Goal: Task Accomplishment & Management: Complete application form

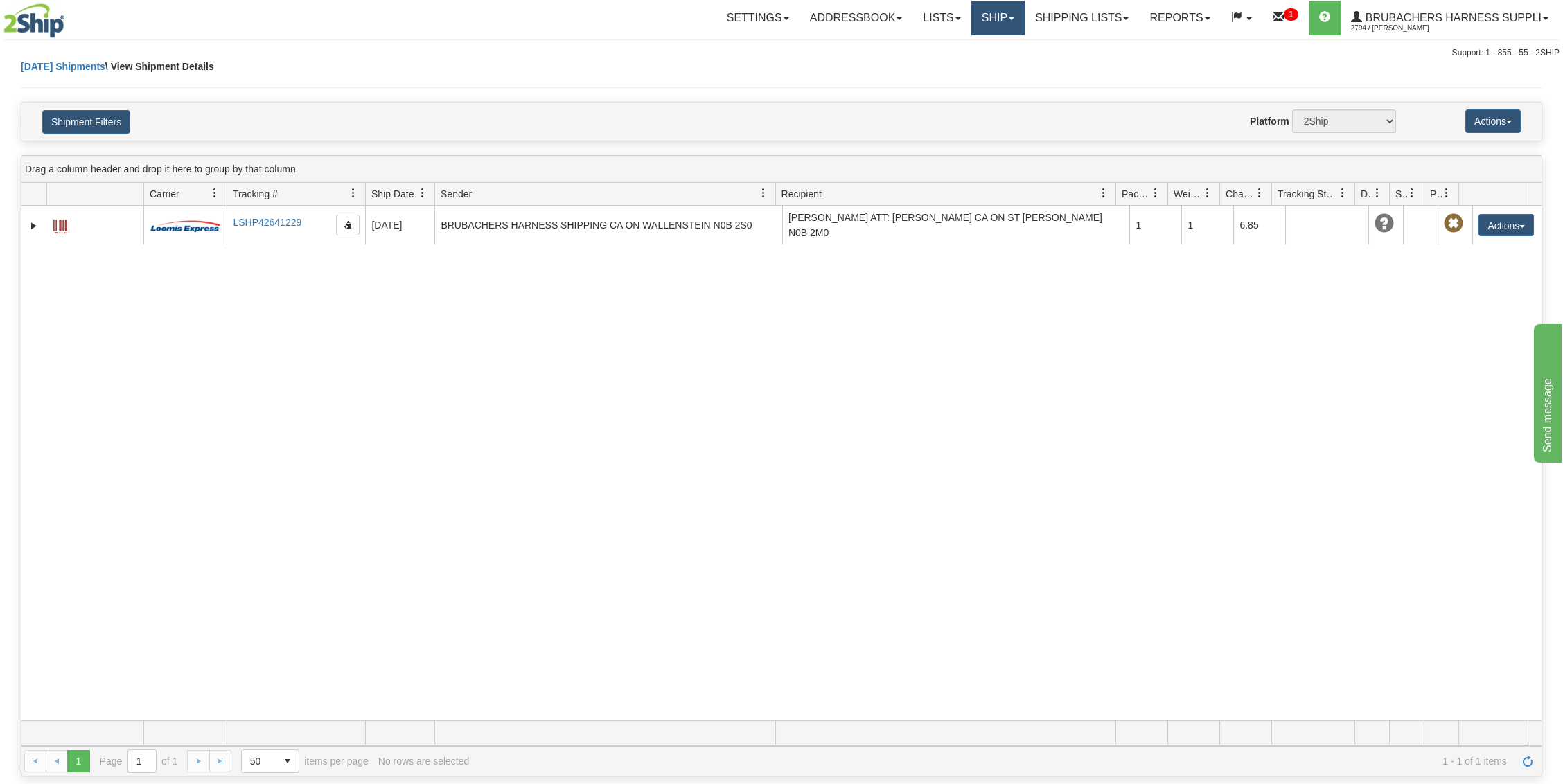
click at [994, 3] on link "Ship" at bounding box center [998, 18] width 53 height 34
click at [965, 43] on span "Ship Screen" at bounding box center [954, 48] width 53 height 11
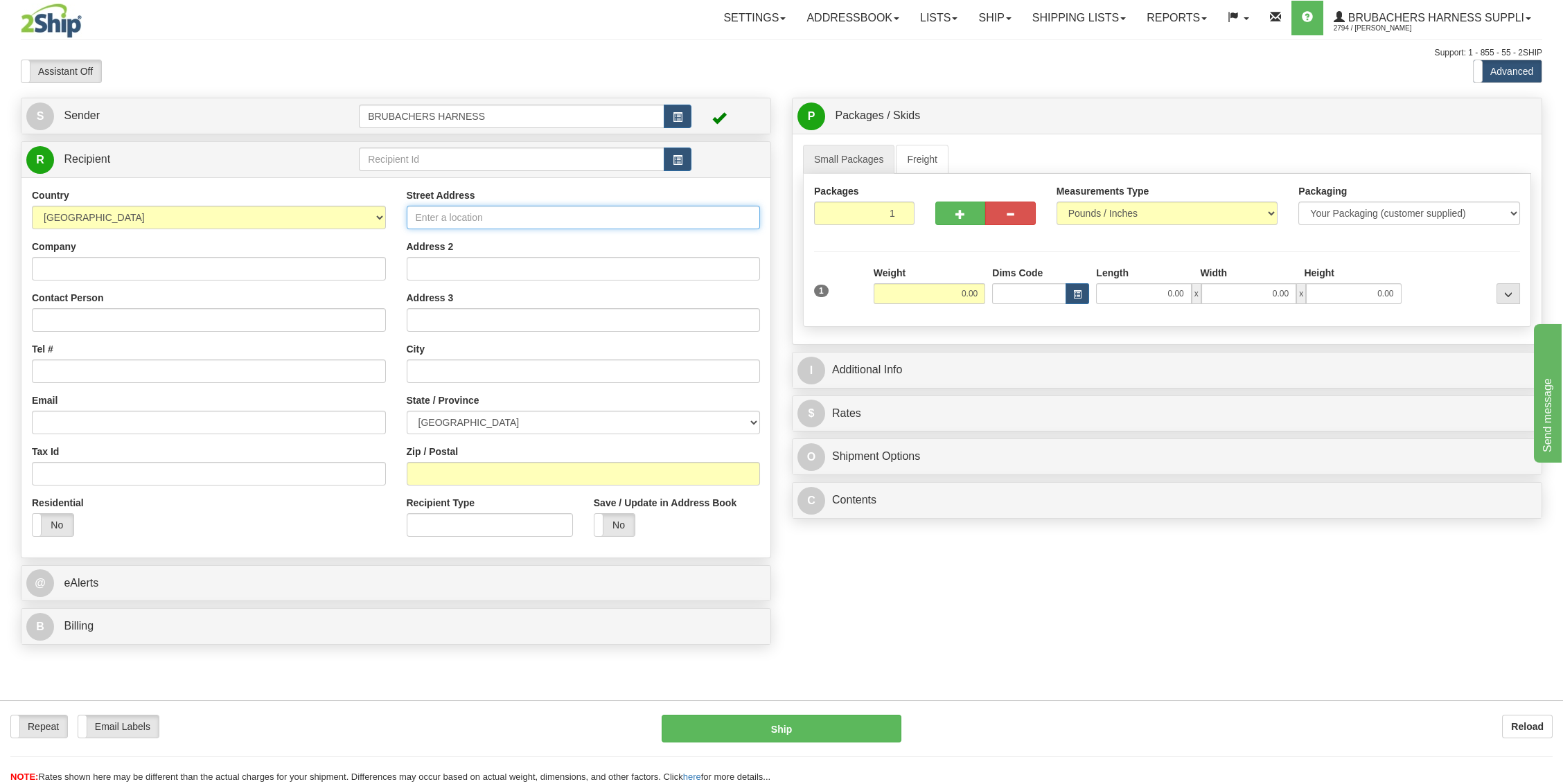
click at [430, 218] on input "Street Address" at bounding box center [583, 218] width 354 height 24
click at [433, 167] on input "text" at bounding box center [511, 159] width 305 height 24
type input "B"
click at [425, 218] on input "Street Address" at bounding box center [583, 218] width 354 height 24
type input "4380 HESSEN STRASSE"
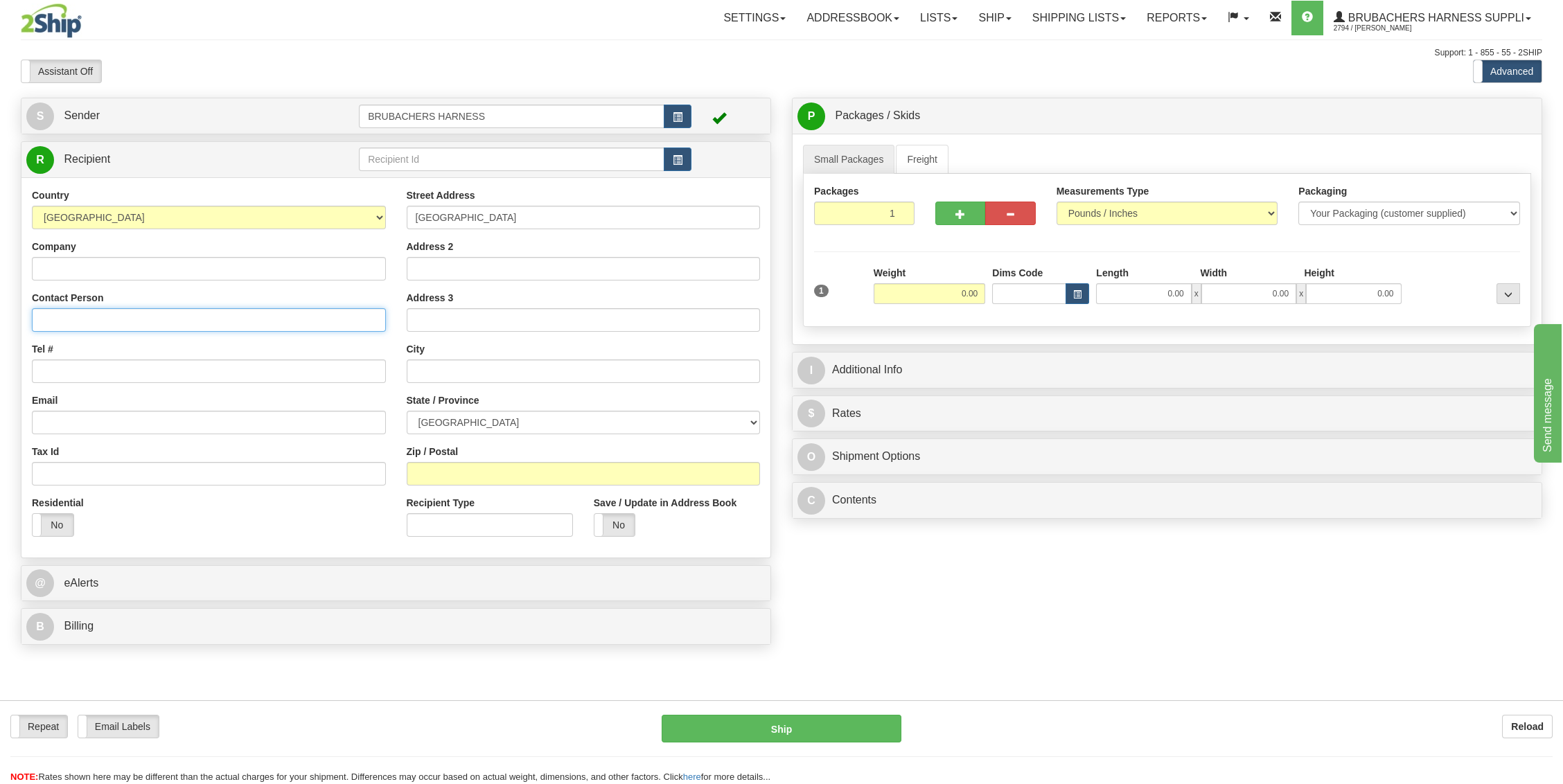
click at [206, 320] on input "Contact Person" at bounding box center [209, 320] width 354 height 24
type input "a"
type input "ATT: JUDITH FREY"
click at [437, 375] on input "text" at bounding box center [583, 371] width 354 height 24
type input "WELLESLEY"
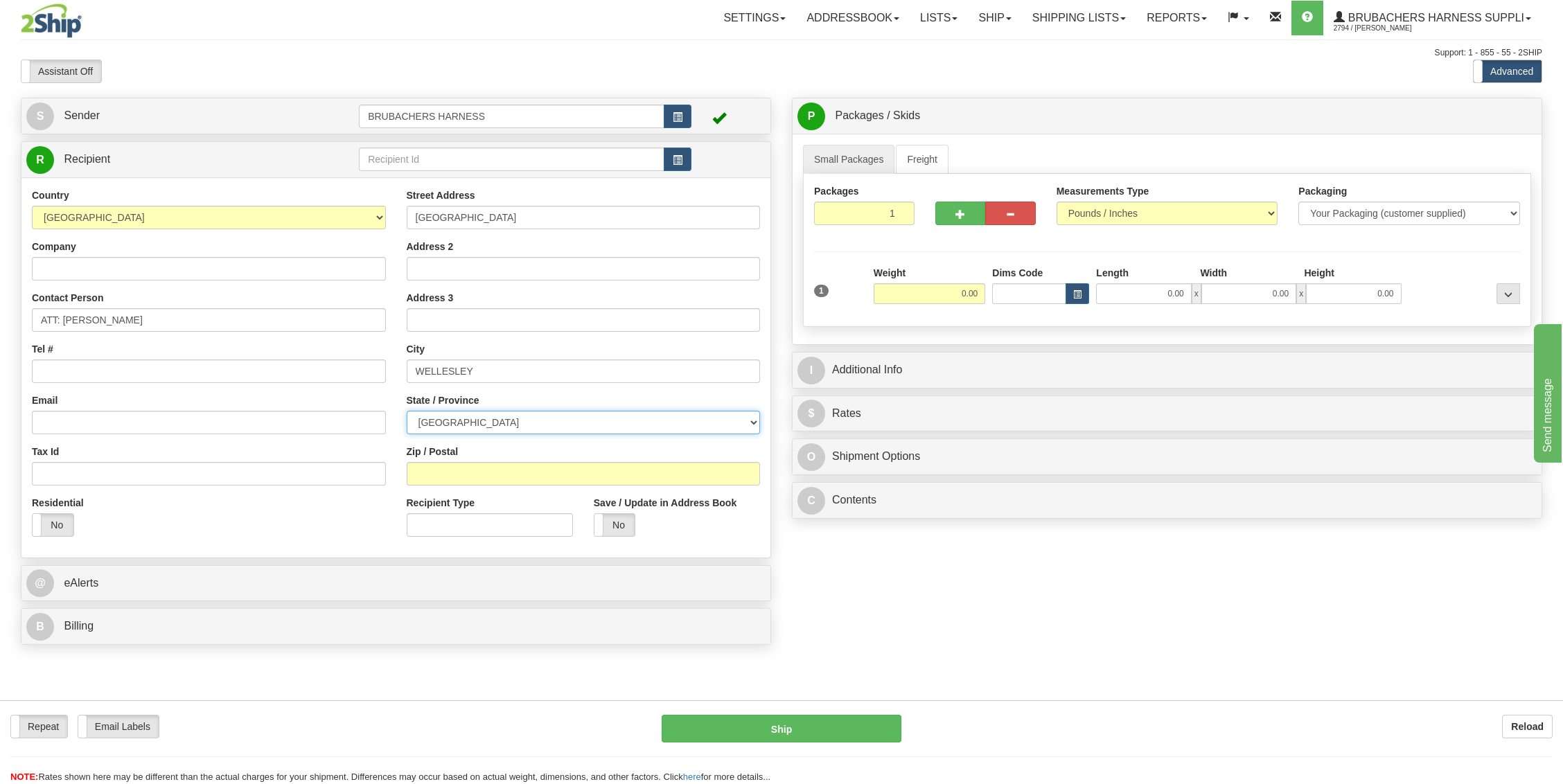
click at [456, 411] on select "ALBERTA BRITISH COLUMBIA MANITOBA NEW BRUNSWICK NEWFOUNDLAND NOVA SCOTIA NUNAVU…" at bounding box center [583, 423] width 354 height 24
select select "ON"
click at [407, 411] on select "ALBERTA BRITISH COLUMBIA MANITOBA NEW BRUNSWICK NEWFOUNDLAND NOVA SCOTIA NUNAVU…" at bounding box center [583, 423] width 354 height 24
click at [452, 467] on input "Zip / Postal" at bounding box center [583, 474] width 354 height 24
type input "N0B 2T0"
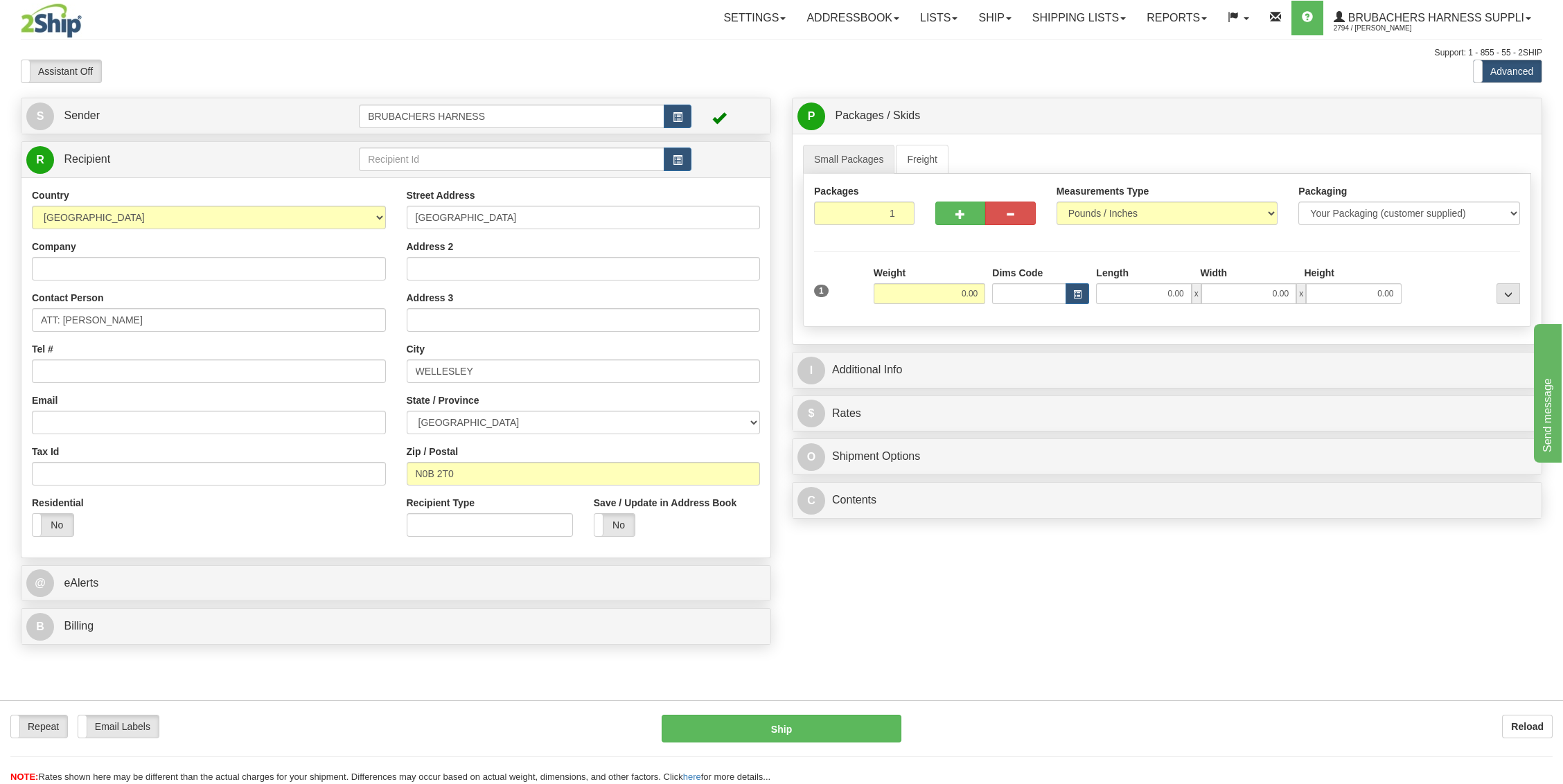
click at [358, 526] on div "Residential Yes No" at bounding box center [209, 521] width 375 height 51
click at [925, 285] on input "0.00" at bounding box center [930, 294] width 112 height 21
type input "0.50"
click at [1112, 291] on input "0.00" at bounding box center [1143, 294] width 95 height 21
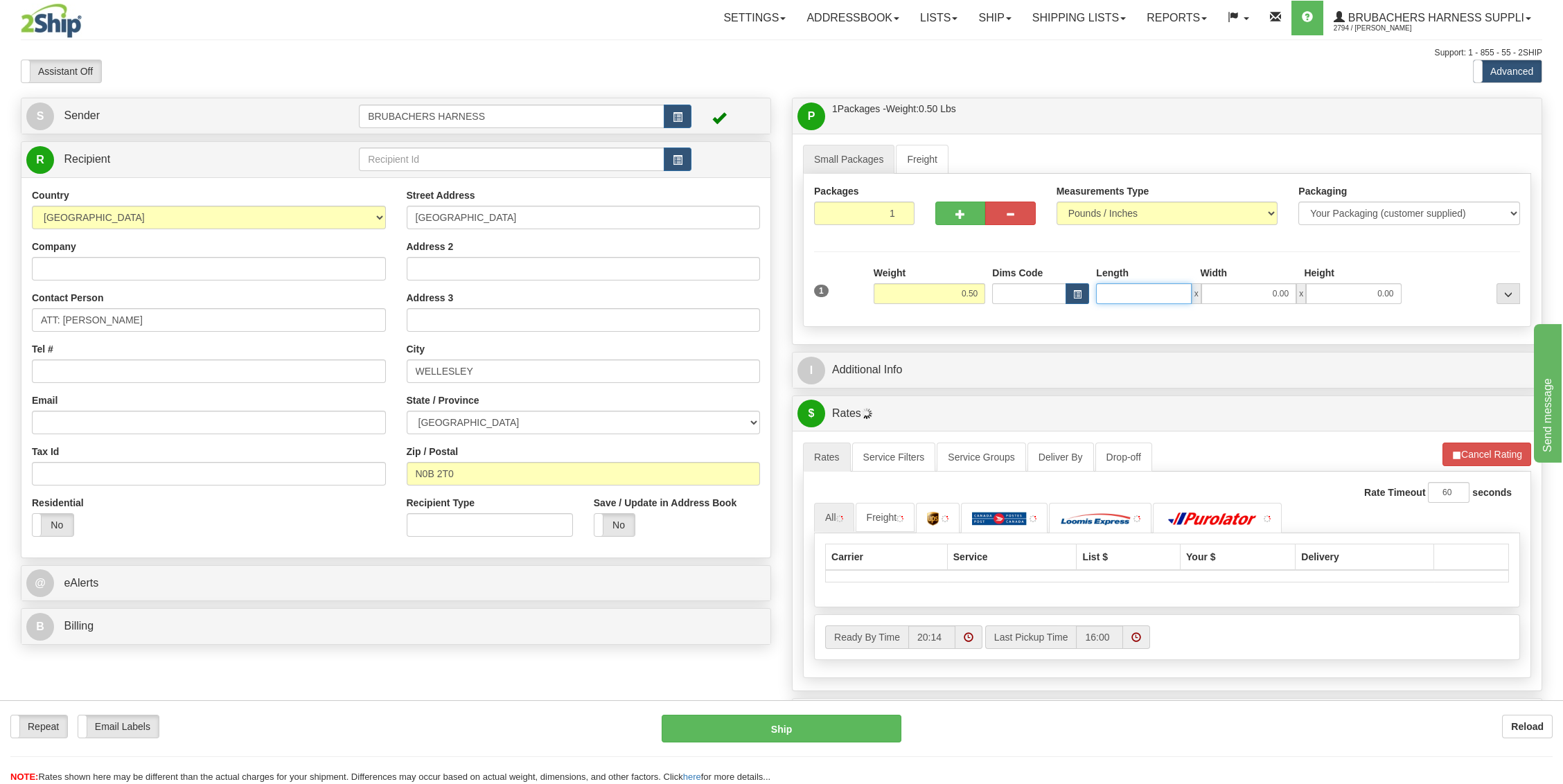
click at [1112, 291] on input "Length" at bounding box center [1143, 294] width 95 height 21
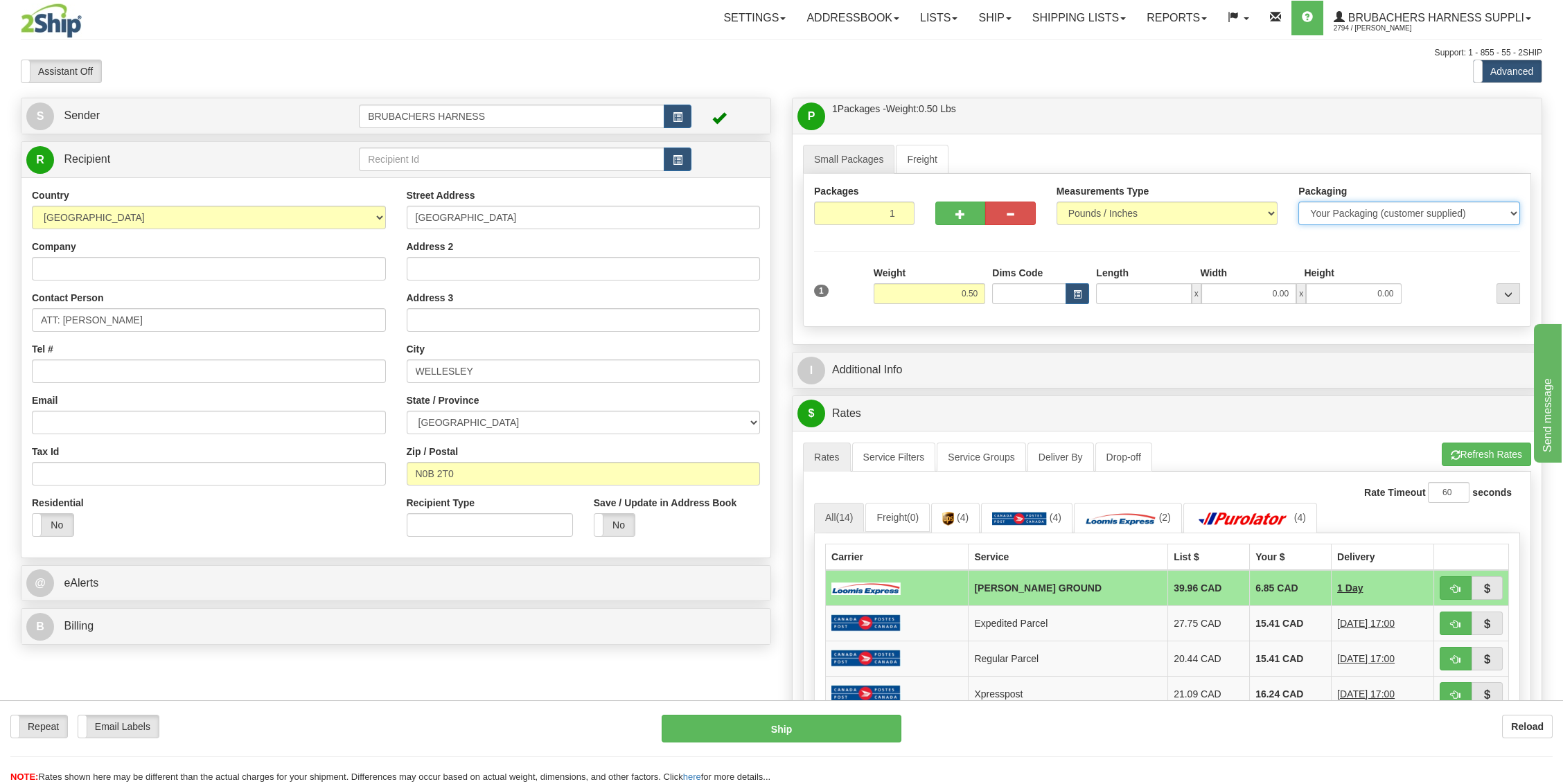
type input "0.00"
click at [1479, 209] on select "Your Packaging (customer supplied) Envelope (carrier supplied) Pack (carrier su…" at bounding box center [1409, 213] width 222 height 24
select select "3"
click at [1298, 201] on select "Your Packaging (customer supplied) Envelope (carrier supplied) Pack (carrier su…" at bounding box center [1409, 213] width 222 height 24
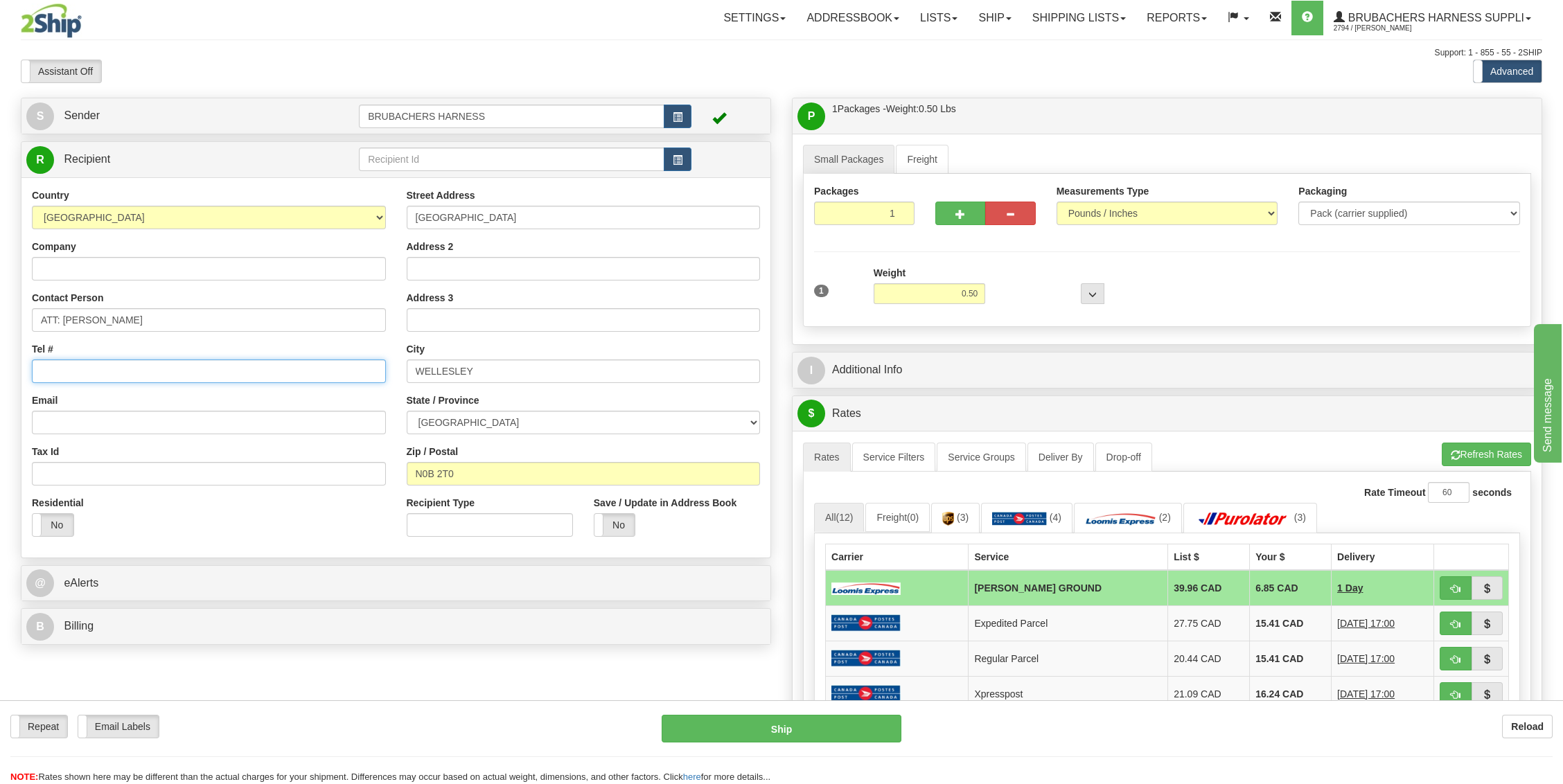
click at [192, 370] on input "Tel #" at bounding box center [209, 371] width 354 height 24
type input "2269897708"
click at [194, 401] on div "Email" at bounding box center [209, 413] width 354 height 41
click at [198, 373] on input "2269897708" at bounding box center [209, 371] width 354 height 24
click at [80, 270] on input "Company" at bounding box center [209, 269] width 354 height 24
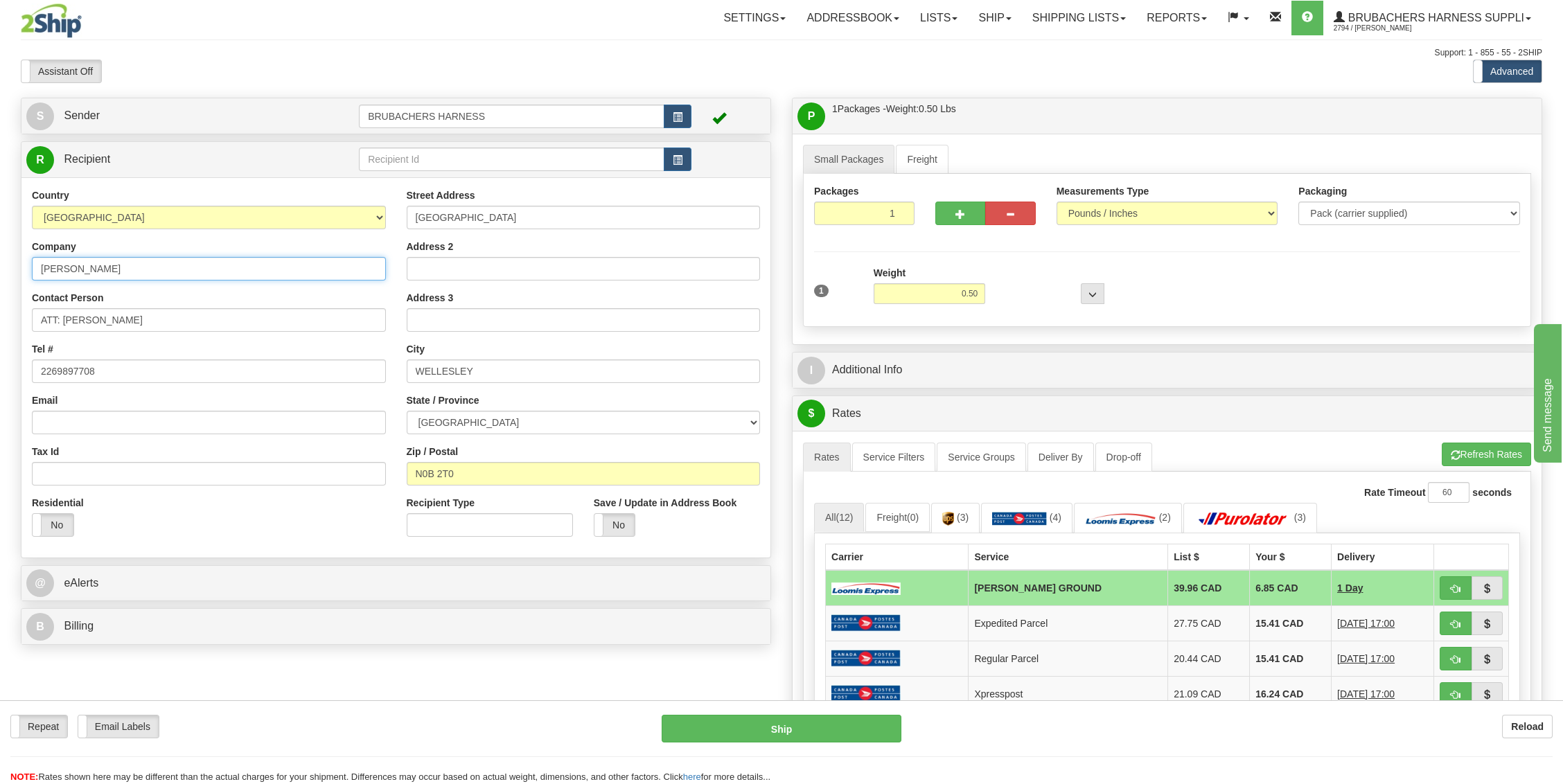
type input "JUDITH FREY"
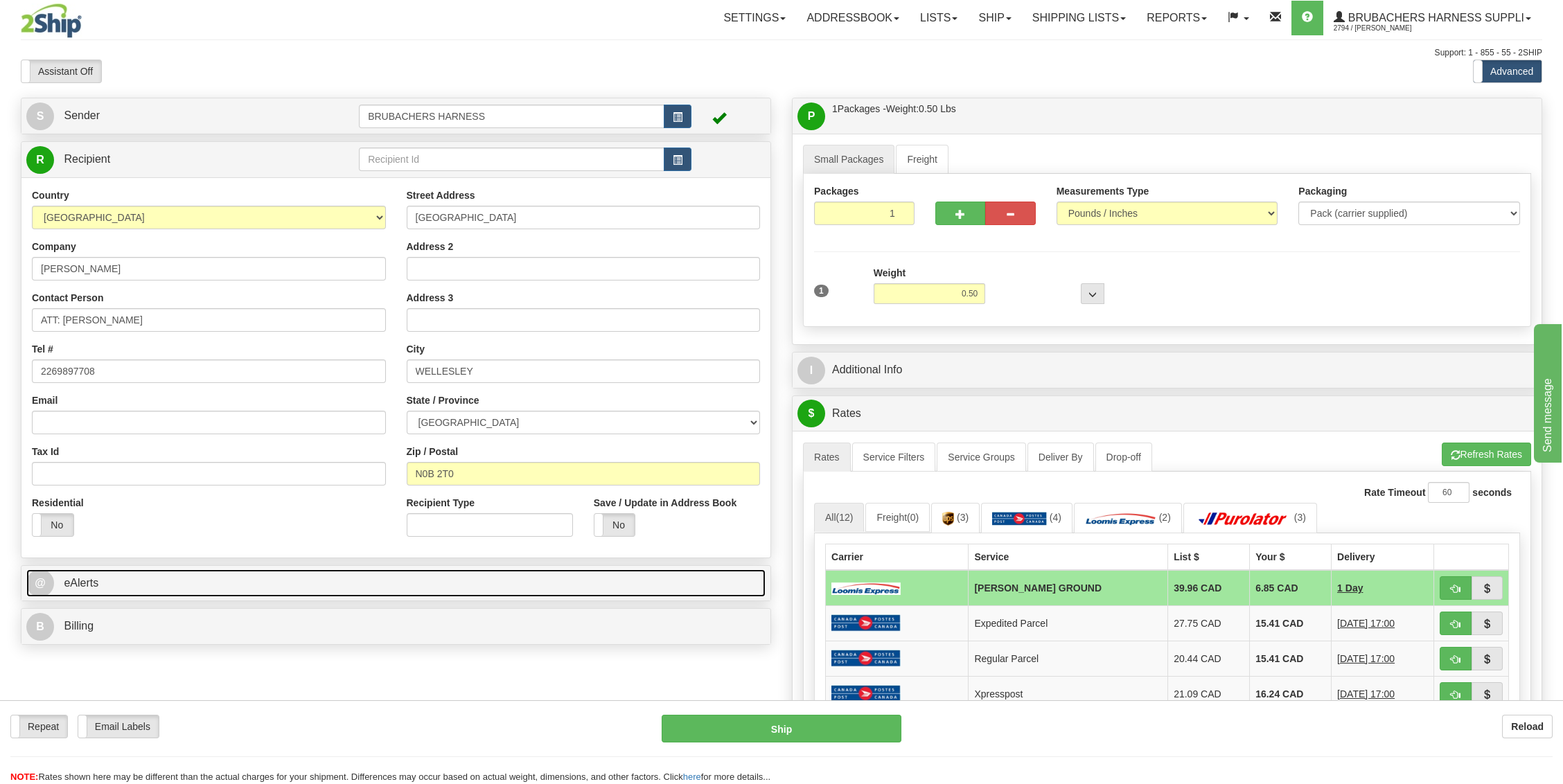
click at [581, 574] on link "@ eAlerts" at bounding box center [395, 583] width 739 height 28
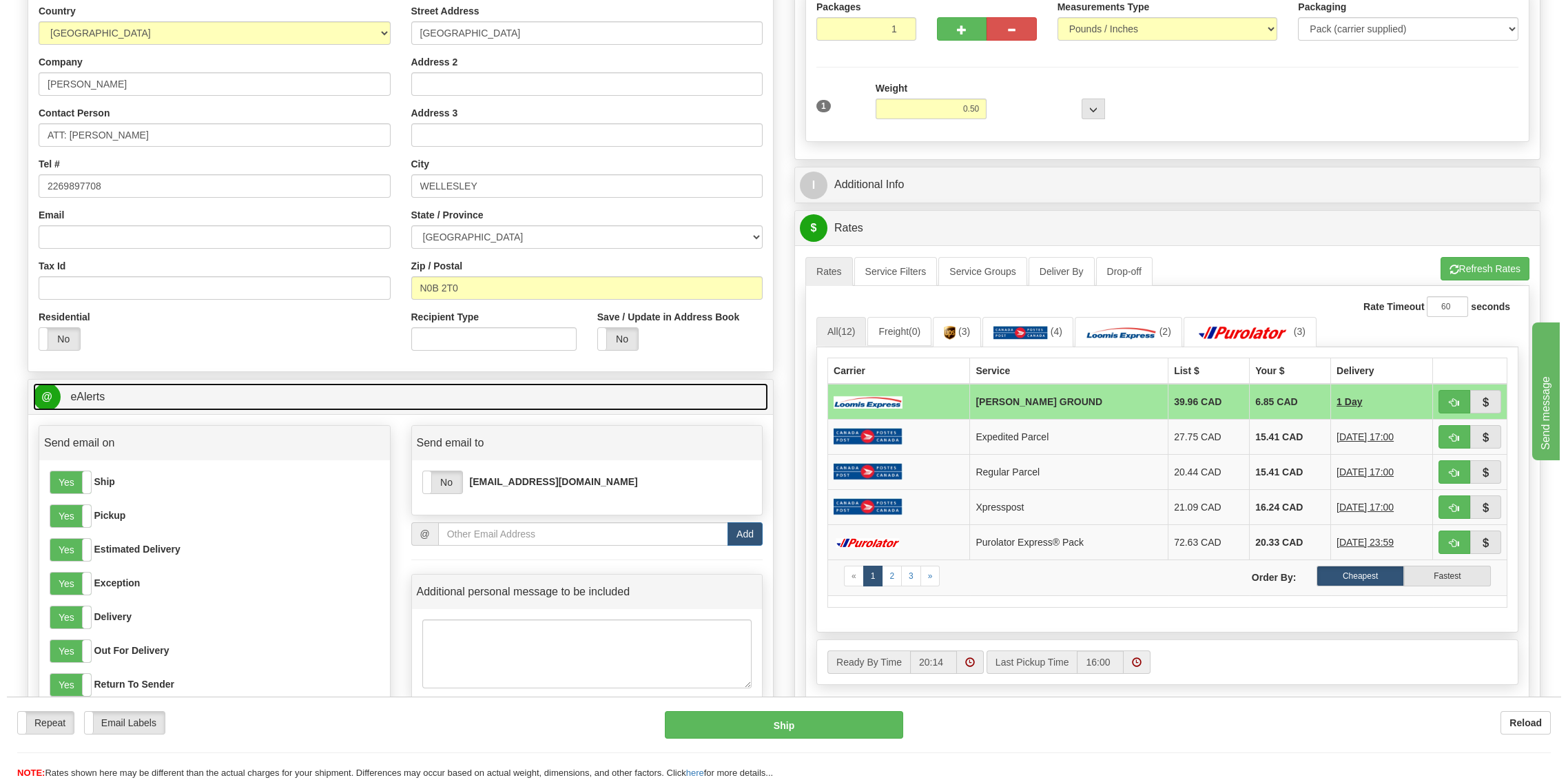
scroll to position [91, 0]
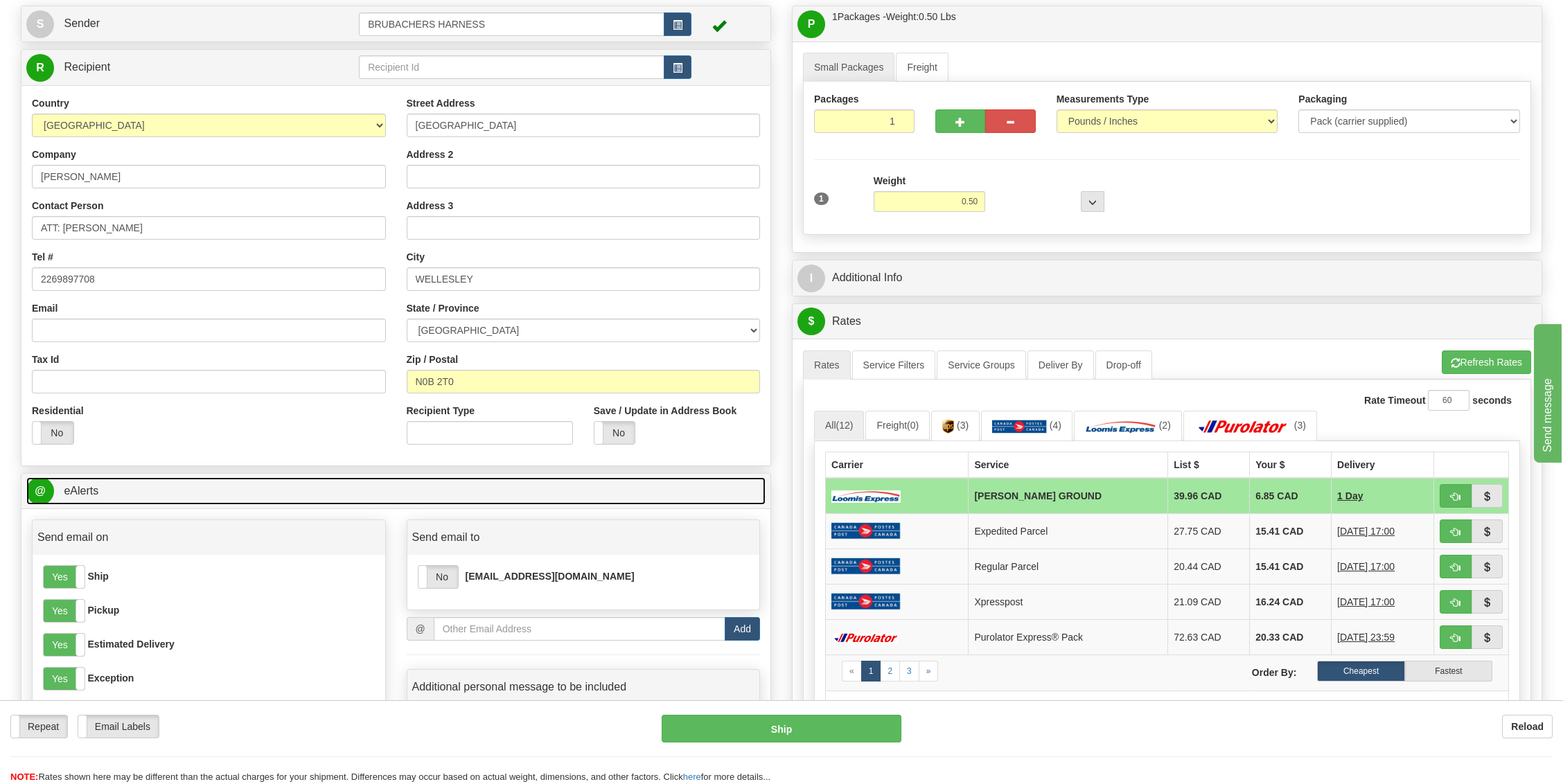
click at [558, 484] on link "@ eAlerts" at bounding box center [395, 491] width 739 height 28
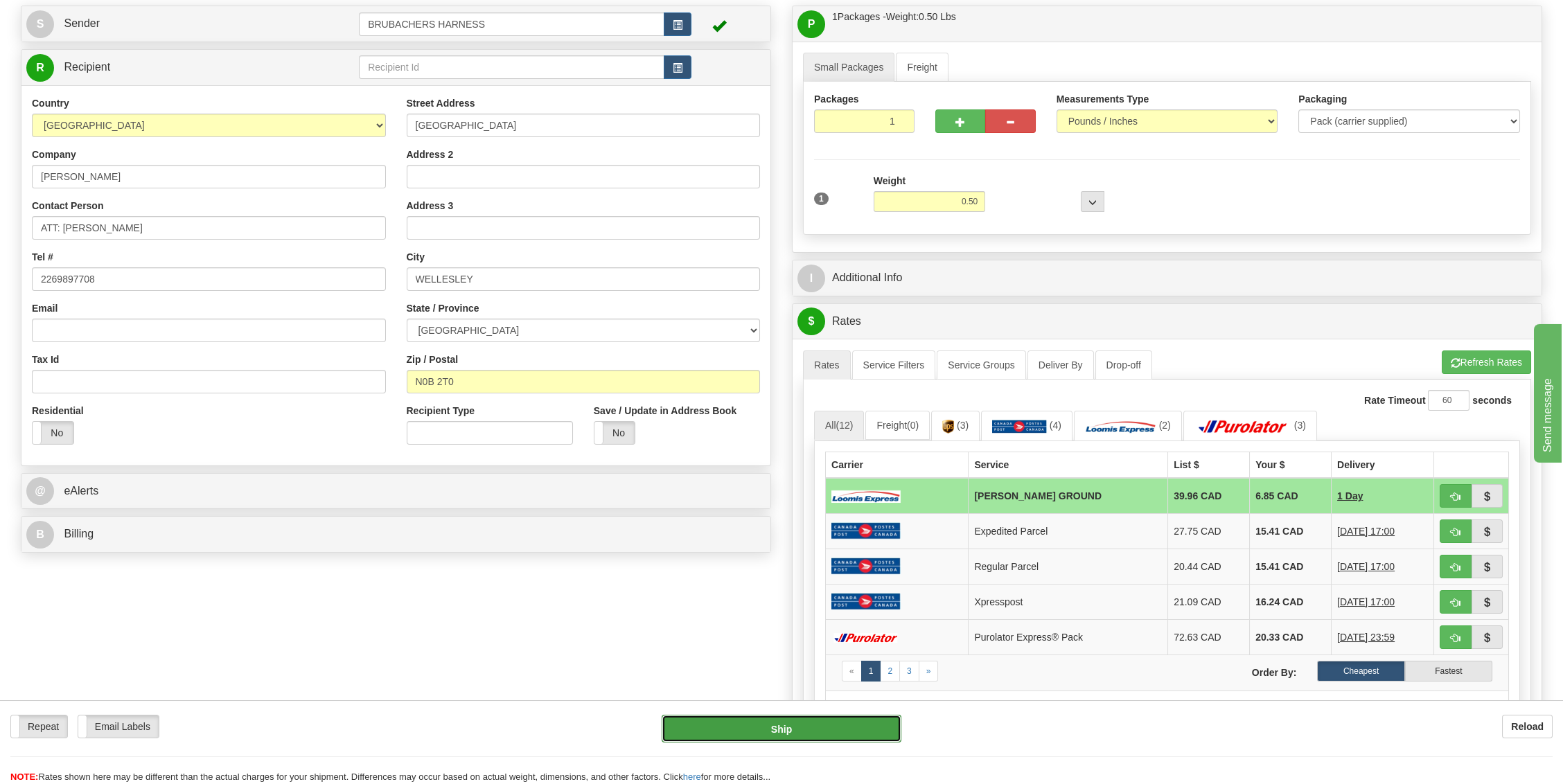
click at [744, 737] on button "Ship" at bounding box center [781, 728] width 239 height 27
type input "DD"
